Goal: Information Seeking & Learning: Find specific fact

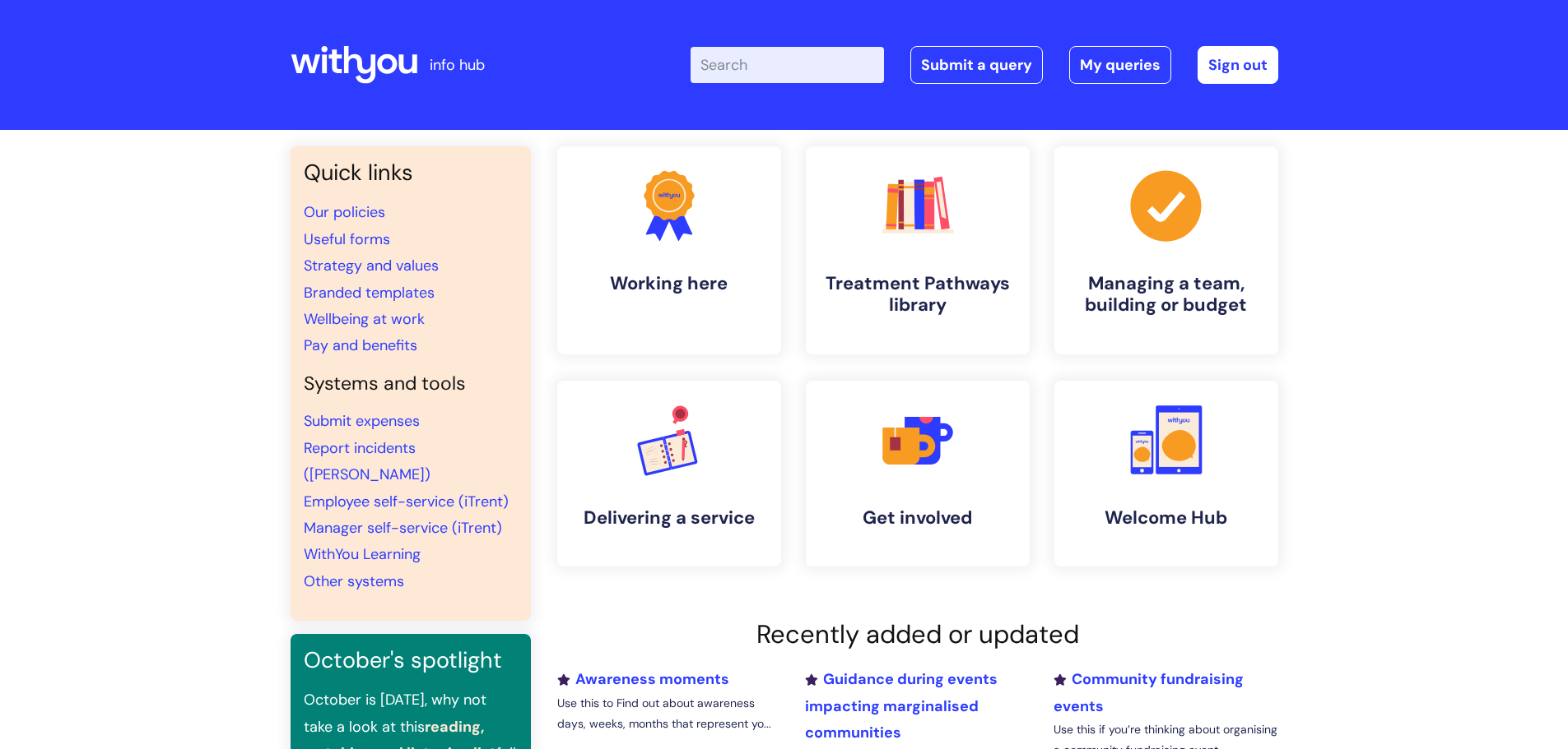
drag, startPoint x: 772, startPoint y: 98, endPoint x: 791, endPoint y: 71, distance: 33.0
click at [772, 96] on div "Enter your search term here... Search Submit a query My queries Welcome Thomas …" at bounding box center [906, 65] width 742 height 97
click at [791, 71] on input "Enter your search term here..." at bounding box center [786, 65] width 193 height 36
type input "data request"
click button "Search" at bounding box center [0, 0] width 0 height 0
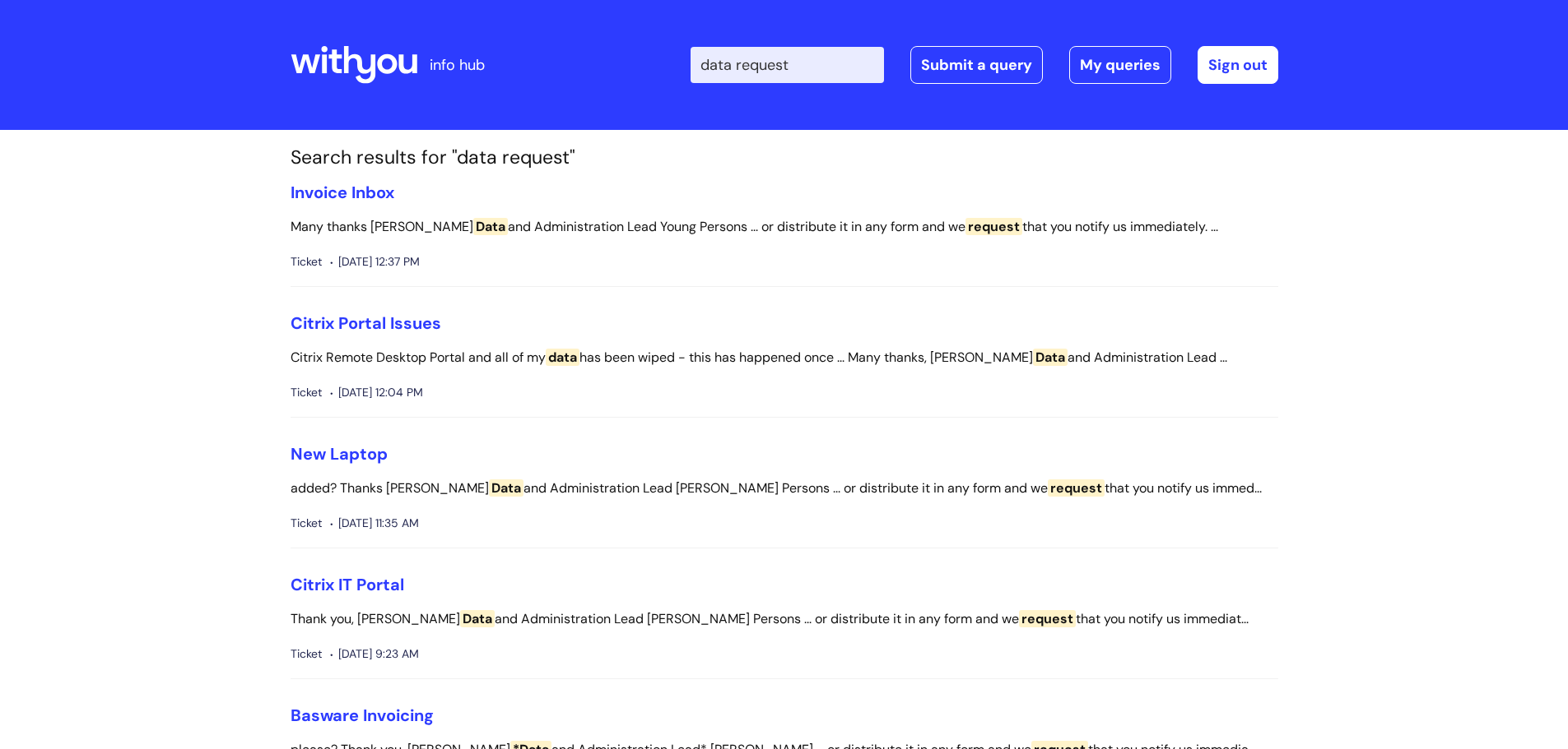
drag, startPoint x: 848, startPoint y: 66, endPoint x: 470, endPoint y: 26, distance: 380.1
click at [470, 26] on div "info hub Enter your search term here... data request Search Submit a query My q…" at bounding box center [784, 65] width 988 height 97
type input "information request"
click button "Search" at bounding box center [0, 0] width 0 height 0
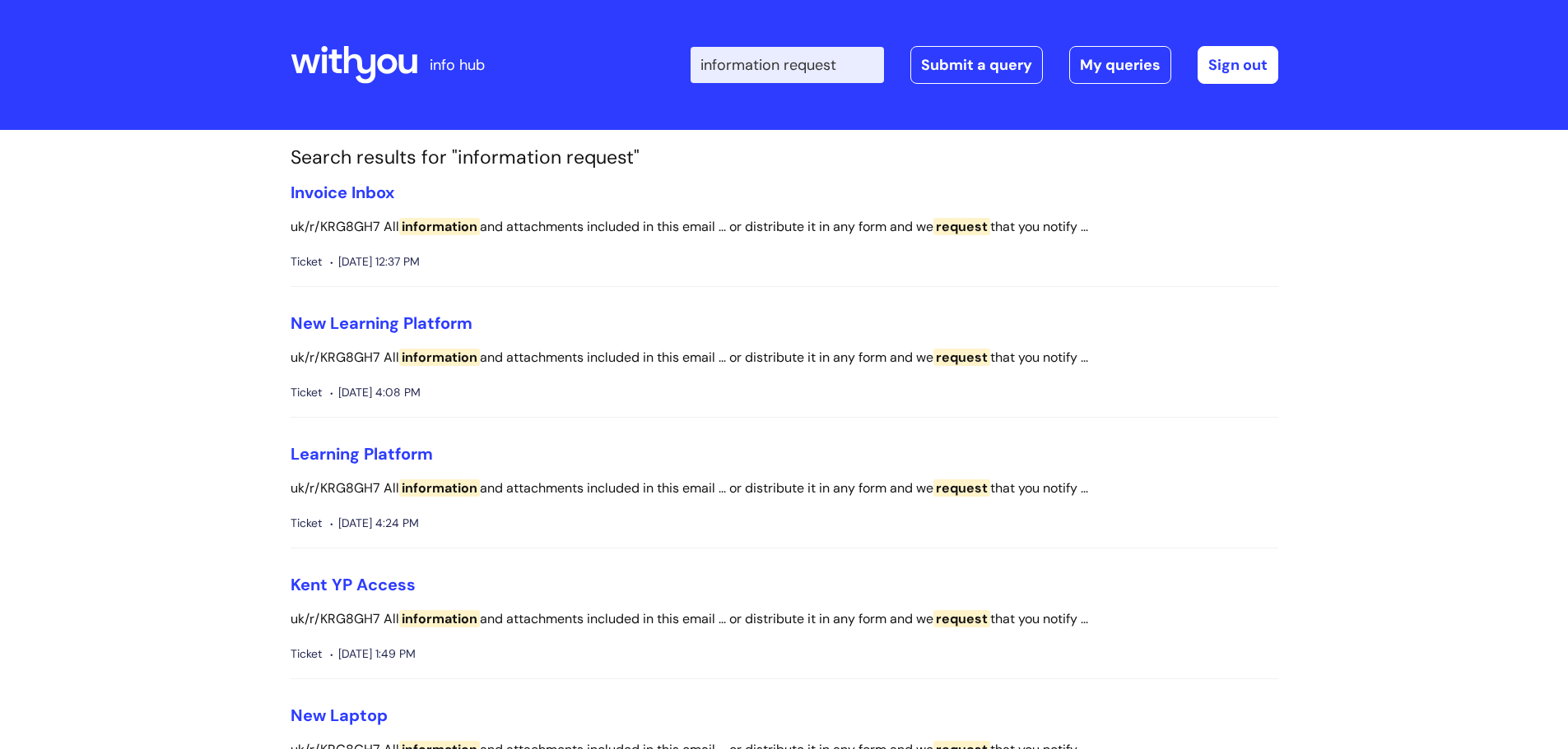
click at [352, 73] on icon at bounding box center [353, 65] width 127 height 40
